Goal: Information Seeking & Learning: Learn about a topic

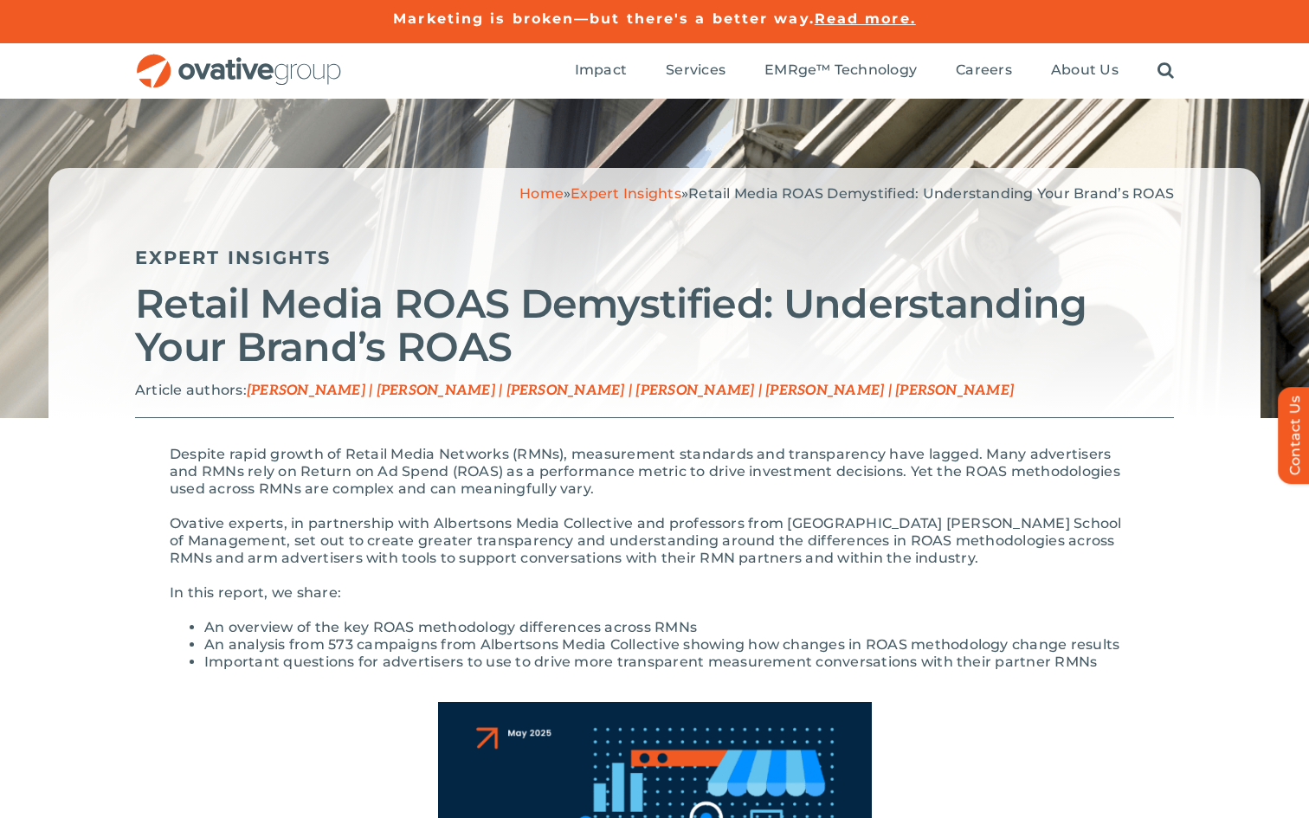
click at [634, 387] on span "[PERSON_NAME] | [PERSON_NAME] | [PERSON_NAME] | [PERSON_NAME] | [PERSON_NAME] |…" at bounding box center [630, 391] width 767 height 16
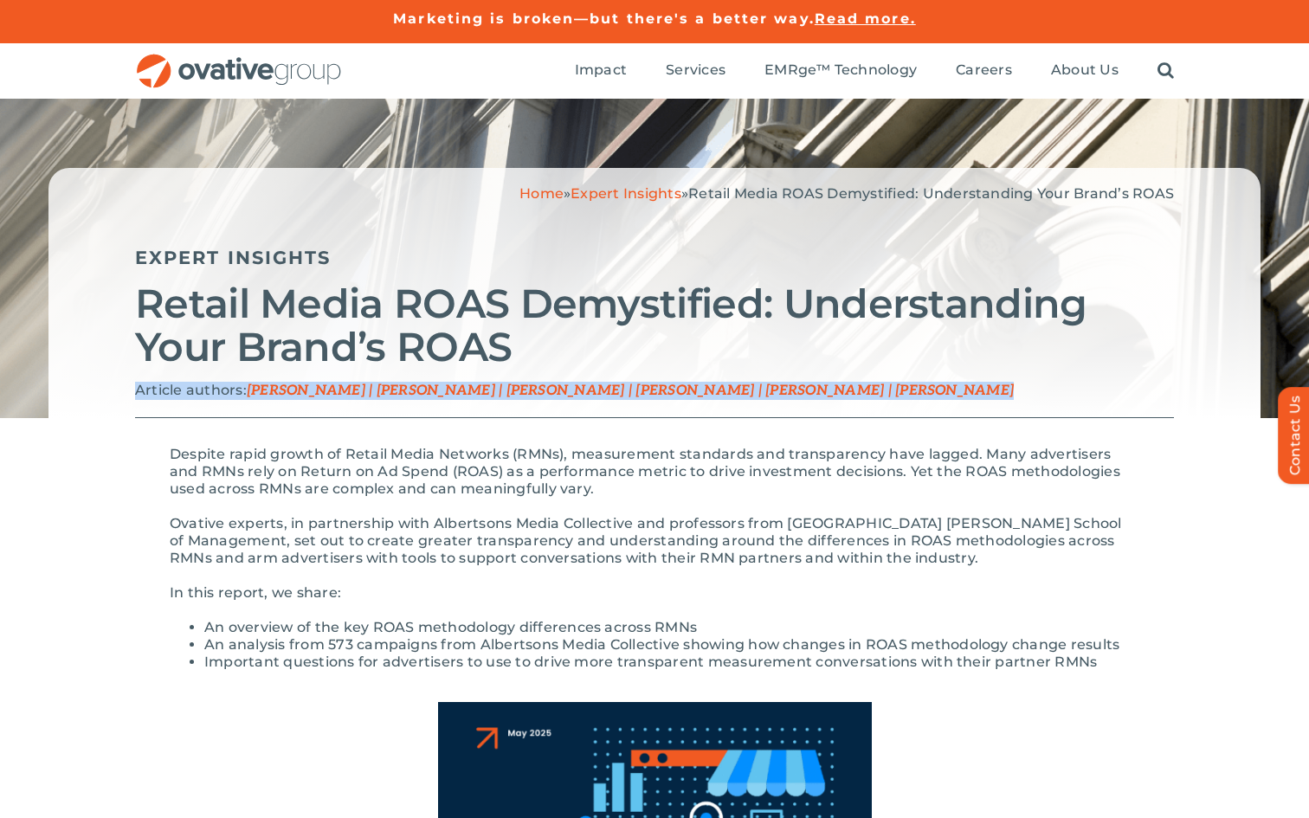
click at [634, 387] on span "[PERSON_NAME] | [PERSON_NAME] | [PERSON_NAME] | [PERSON_NAME] | [PERSON_NAME] |…" at bounding box center [630, 391] width 767 height 16
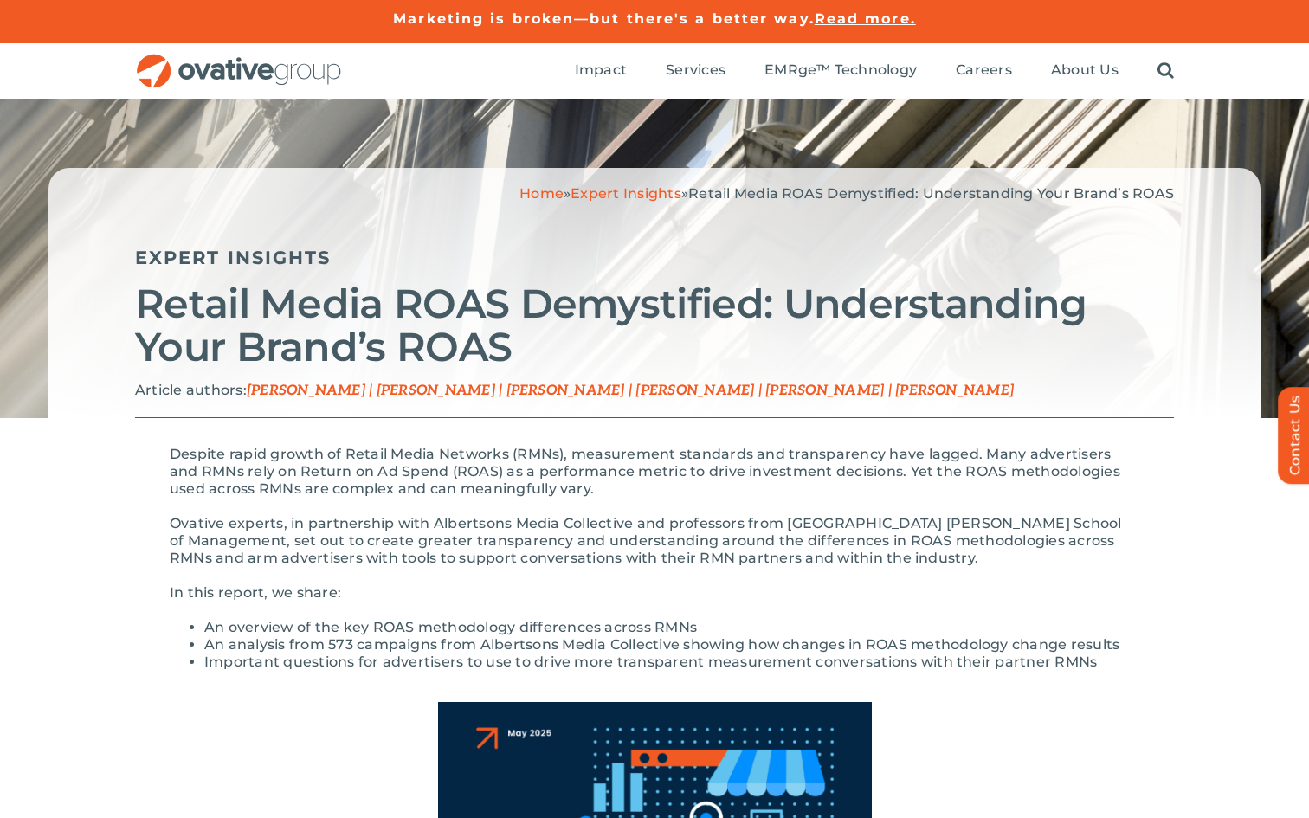
click at [634, 449] on p "Despite rapid growth of Retail Media Networks (RMNs), measurement standards and…" at bounding box center [655, 472] width 970 height 52
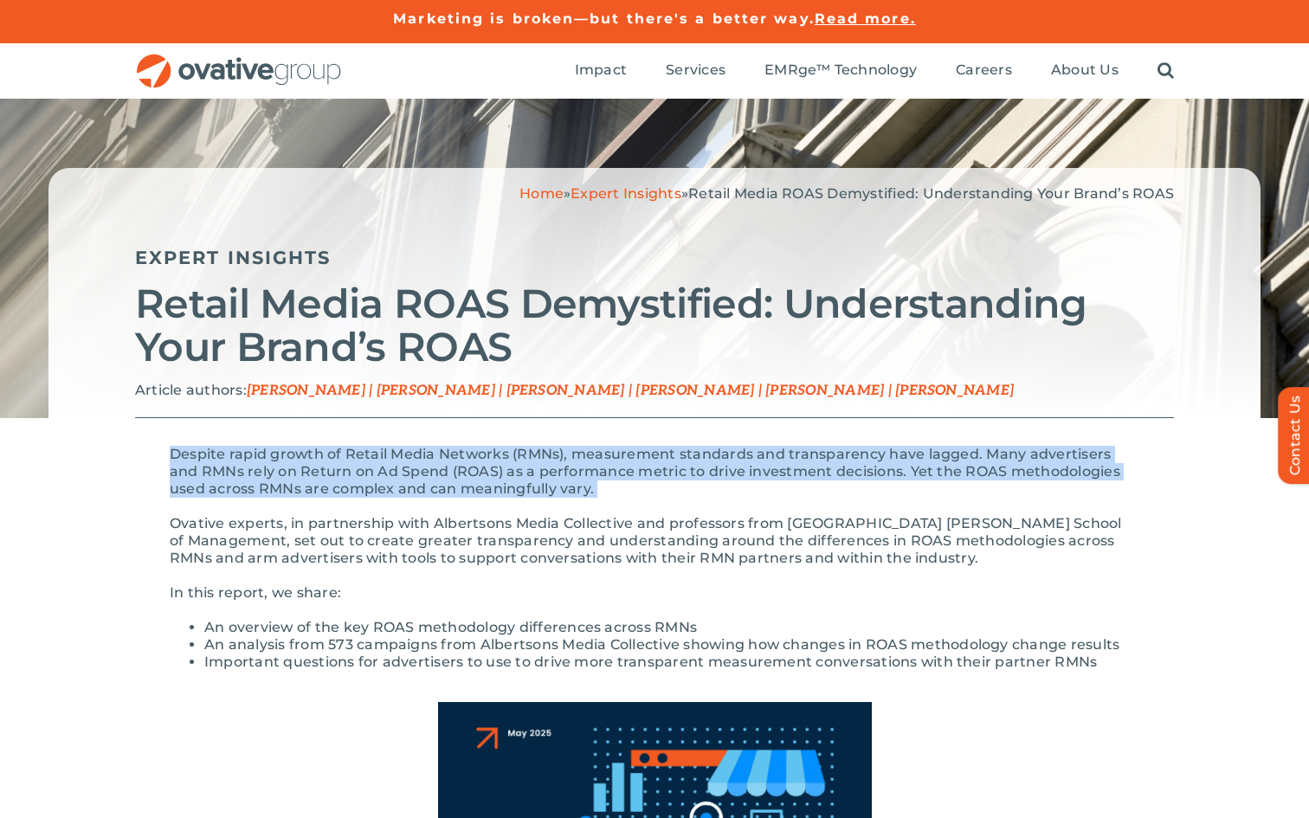
click at [634, 449] on p "Despite rapid growth of Retail Media Networks (RMNs), measurement standards and…" at bounding box center [655, 472] width 970 height 52
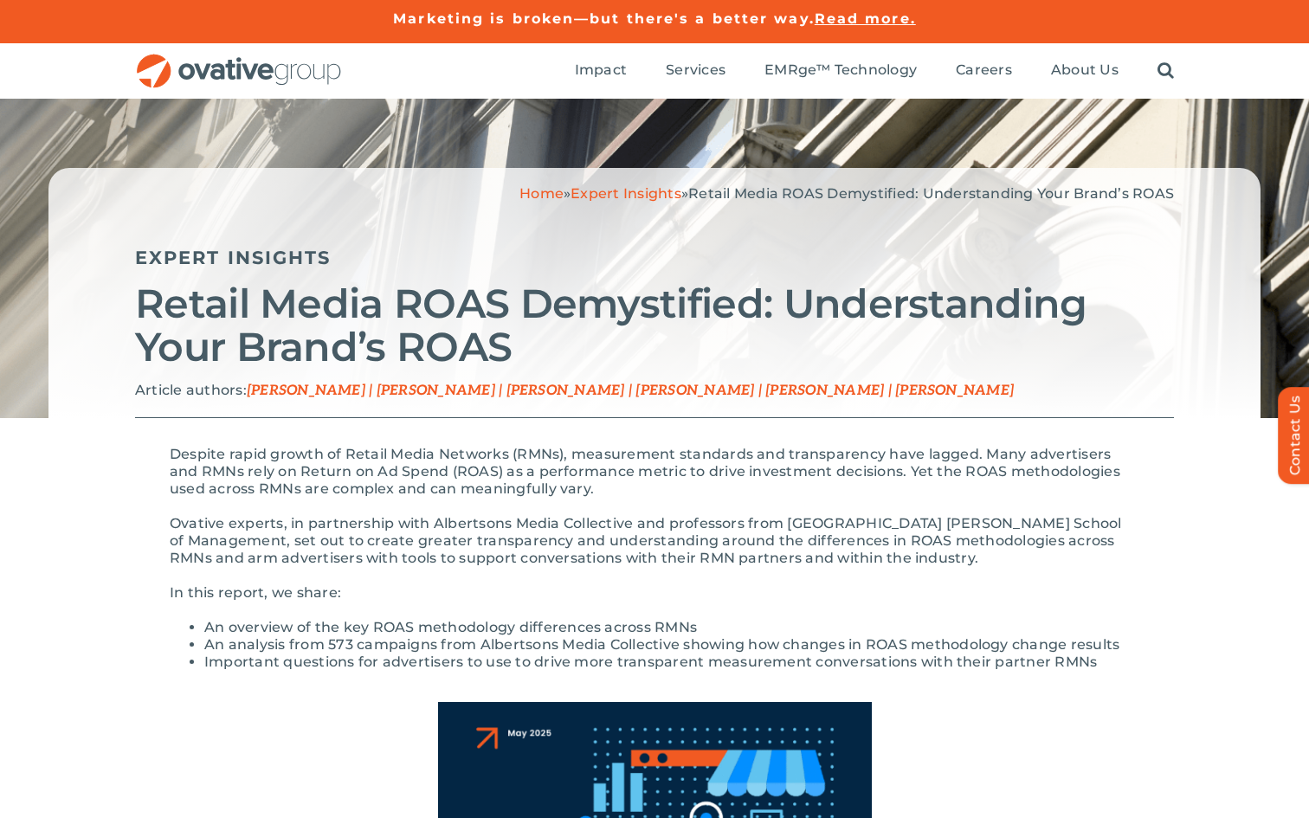
click at [627, 463] on p "Despite rapid growth of Retail Media Networks (RMNs), measurement standards and…" at bounding box center [655, 472] width 970 height 52
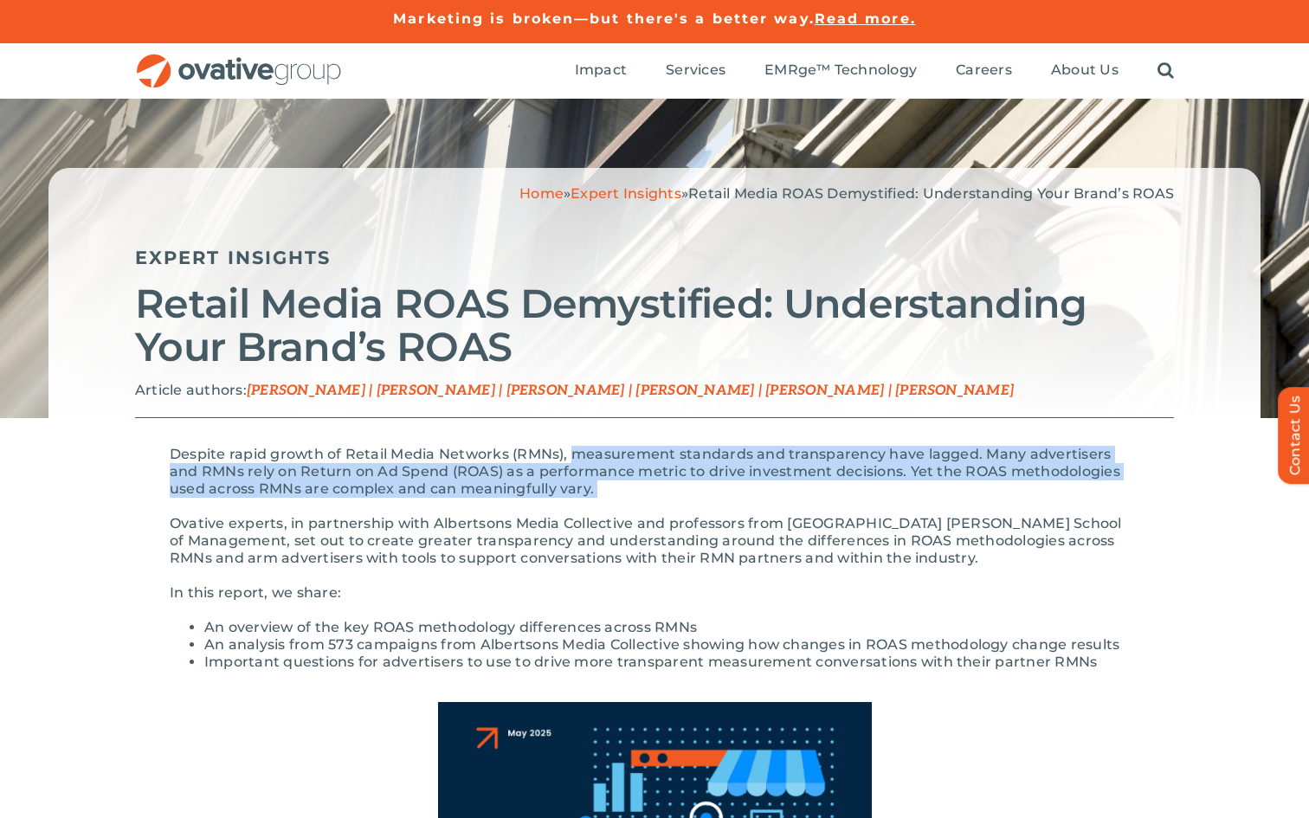
drag, startPoint x: 627, startPoint y: 463, endPoint x: 555, endPoint y: 486, distance: 75.3
click at [555, 486] on p "Despite rapid growth of Retail Media Networks (RMNs), measurement standards and…" at bounding box center [655, 472] width 970 height 52
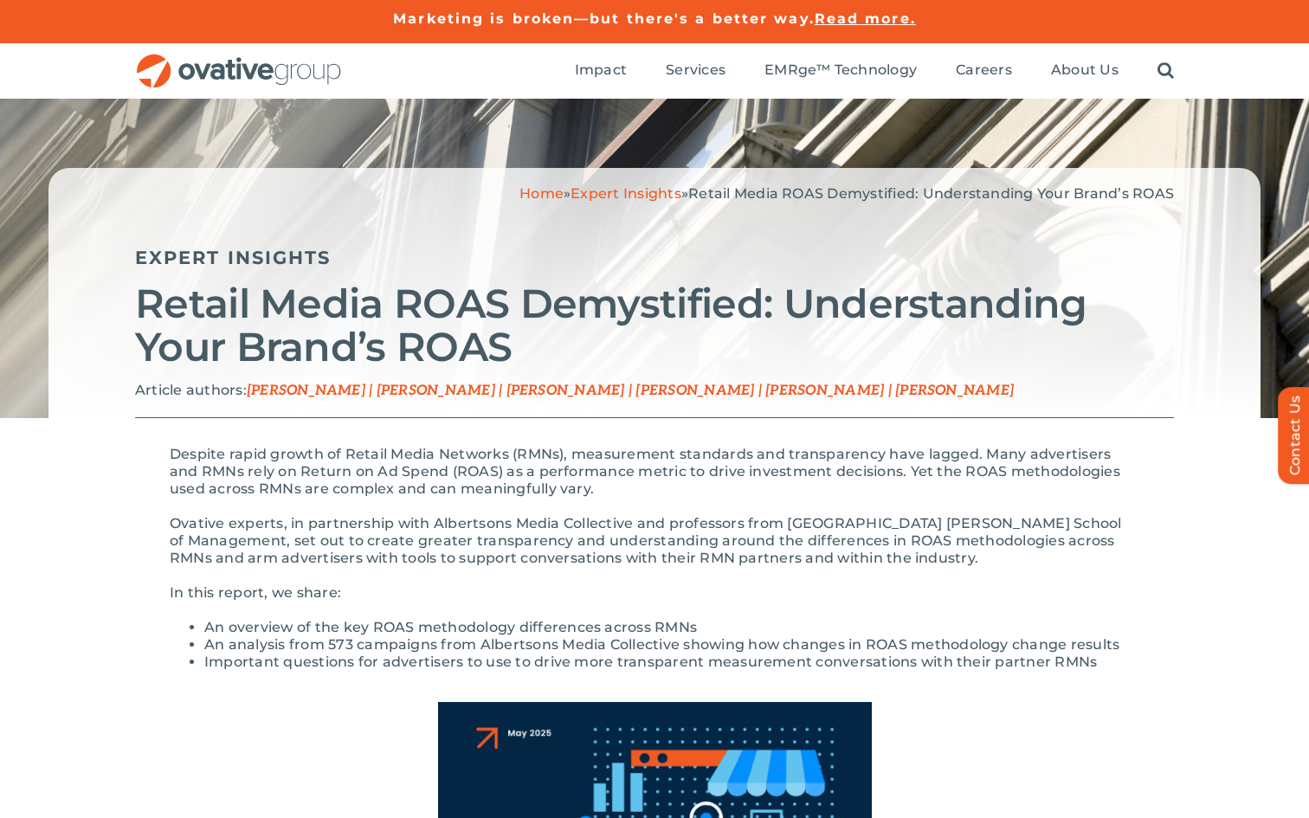
click at [539, 526] on p "Ovative experts, in partnership with Albertsons Media Collective and professors…" at bounding box center [655, 541] width 970 height 52
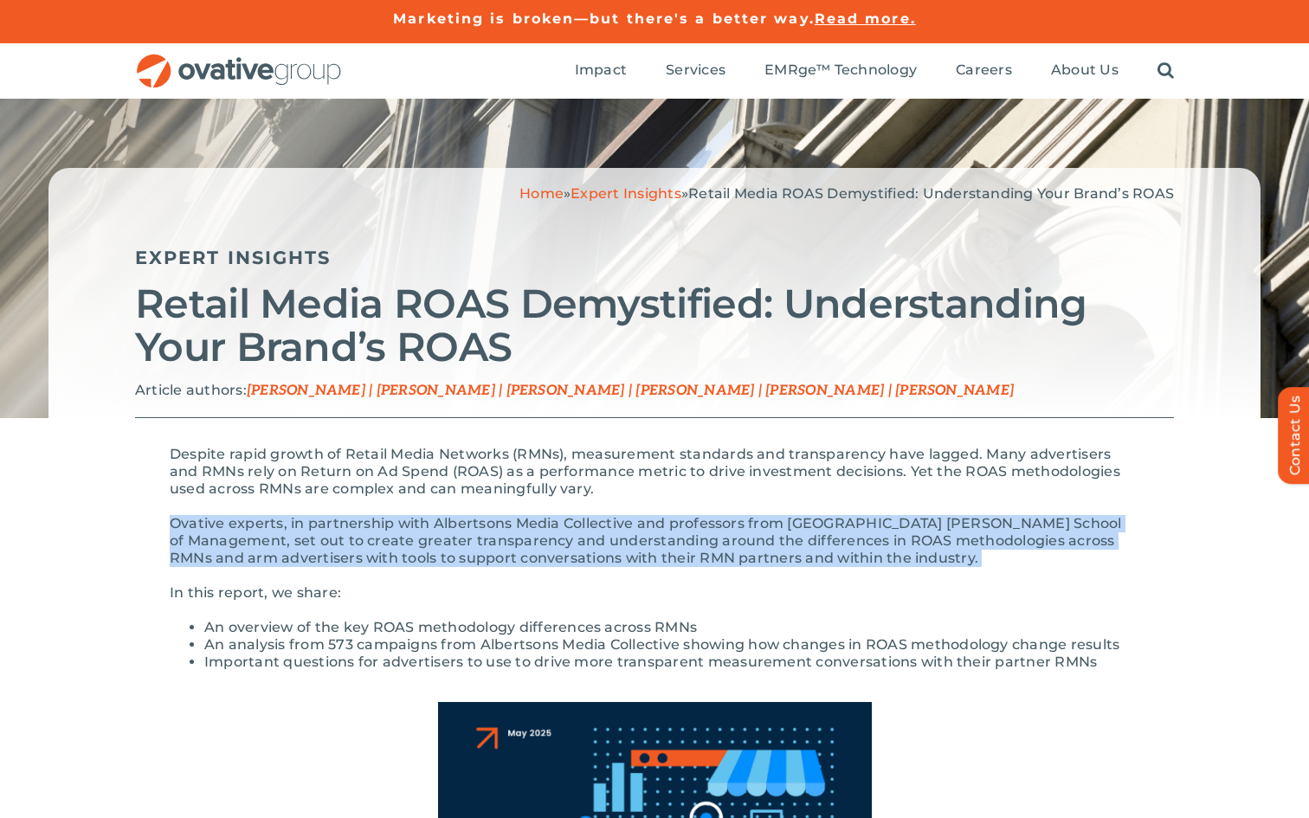
click at [539, 526] on p "Ovative experts, in partnership with Albertsons Media Collective and professors…" at bounding box center [655, 541] width 970 height 52
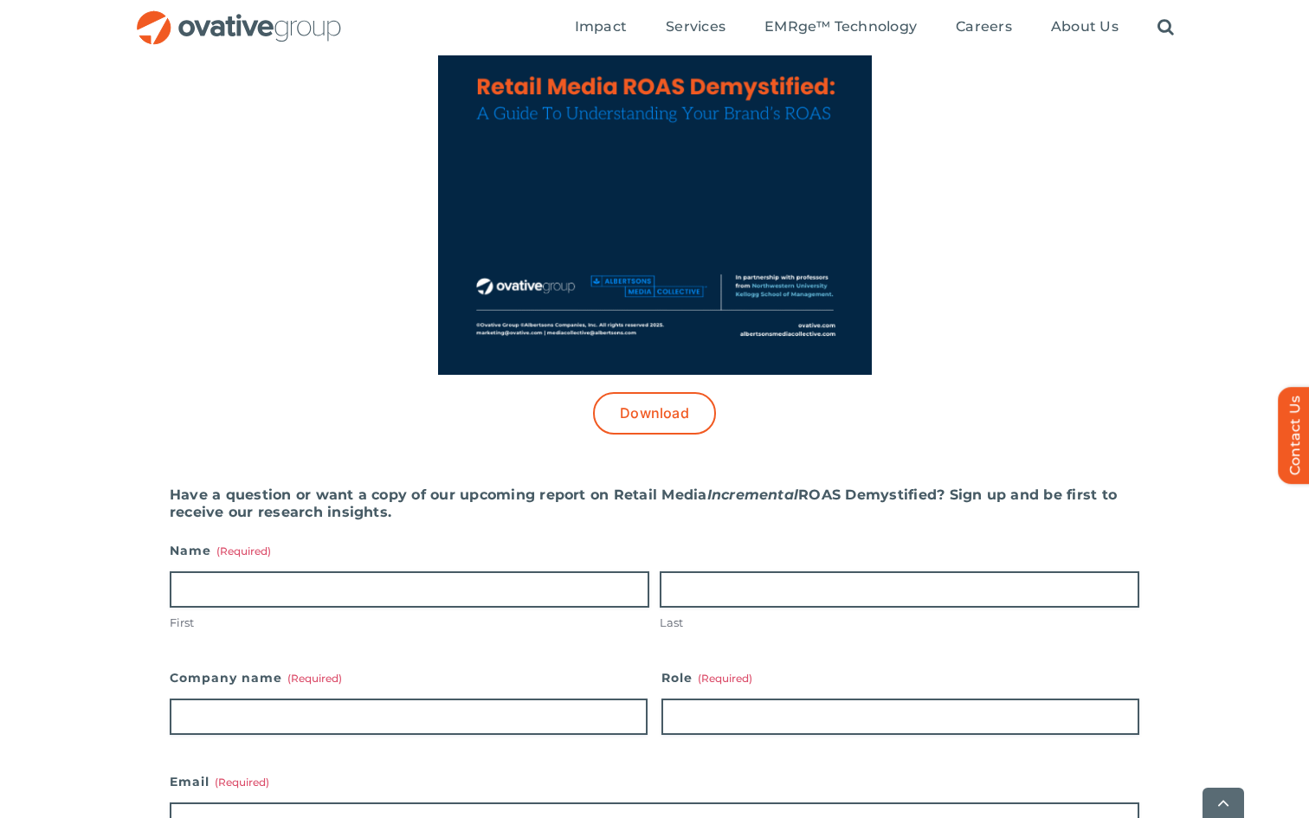
scroll to position [1097, 0]
